Goal: Task Accomplishment & Management: Use online tool/utility

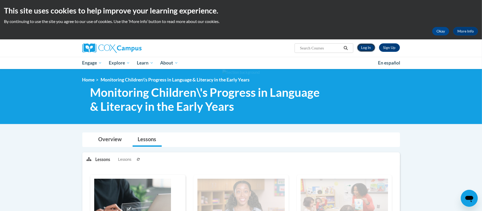
click at [365, 46] on link "Log In" at bounding box center [366, 47] width 18 height 8
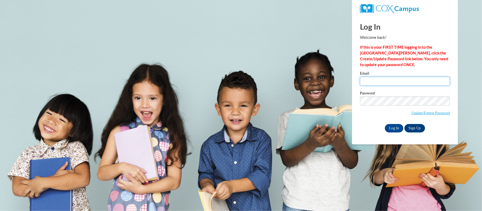
click at [393, 84] on input "Email" at bounding box center [405, 81] width 90 height 9
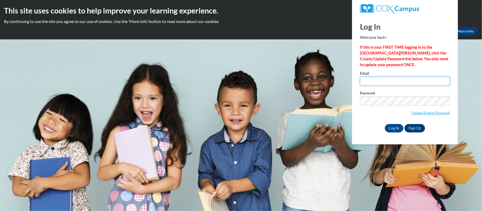
type input "t_waltmire@vwcs.net"
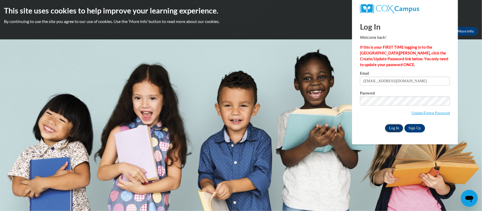
click at [392, 126] on input "Log In" at bounding box center [394, 128] width 19 height 8
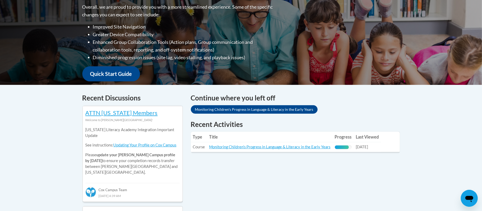
scroll to position [141, 0]
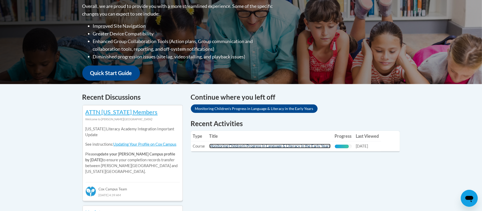
click at [307, 147] on link "Monitoring Children's Progress in Language & Literacy in the Early Years" at bounding box center [269, 146] width 121 height 4
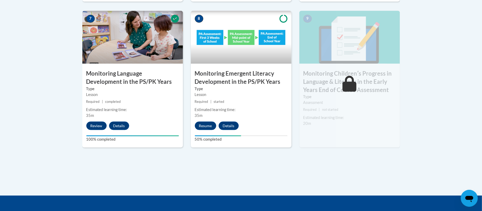
scroll to position [480, 0]
click at [202, 125] on button "Resume" at bounding box center [205, 125] width 21 height 8
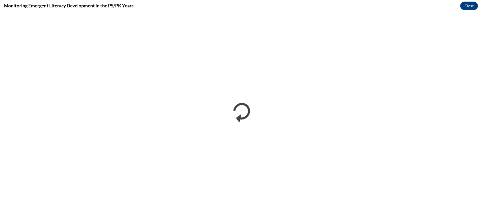
scroll to position [0, 0]
